Goal: Information Seeking & Learning: Learn about a topic

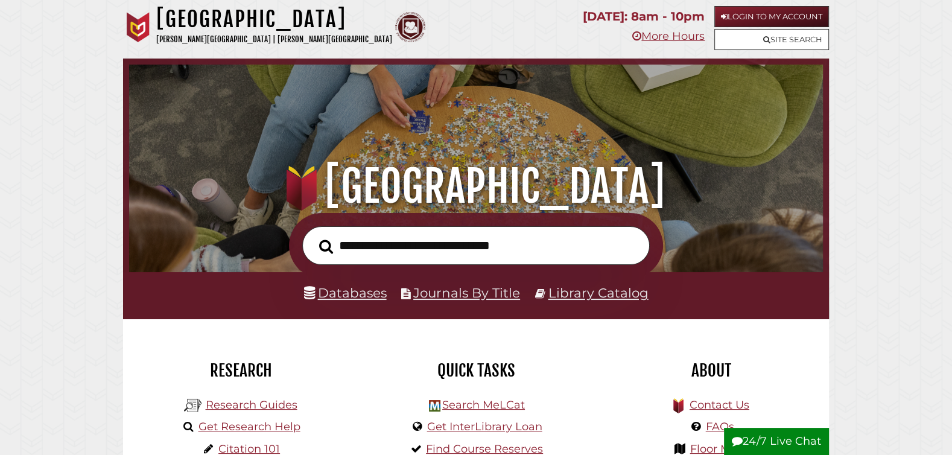
scroll to position [229, 688]
click at [273, 426] on link "Get Research Help" at bounding box center [249, 426] width 102 height 13
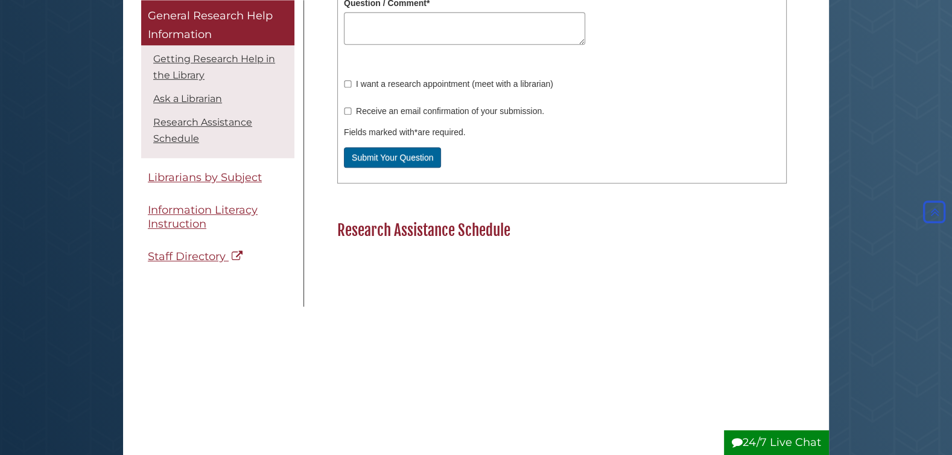
scroll to position [803, 0]
